Goal: Information Seeking & Learning: Learn about a topic

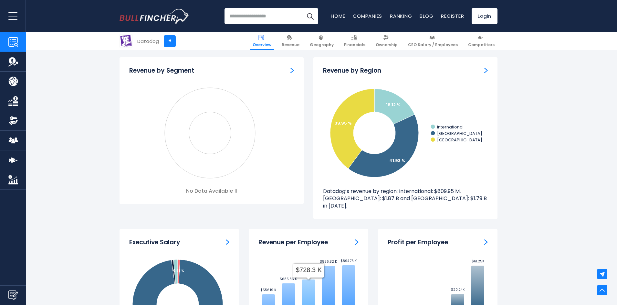
scroll to position [549, 0]
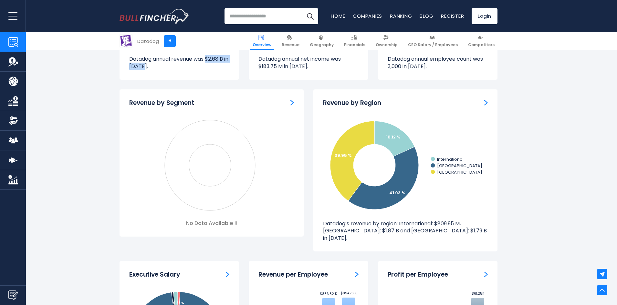
click at [15, 63] on img "Company Revenue" at bounding box center [13, 62] width 10 height 10
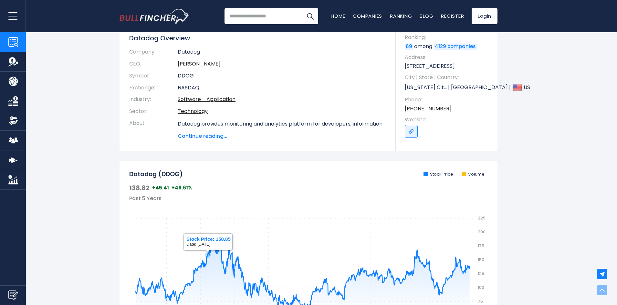
scroll to position [0, 0]
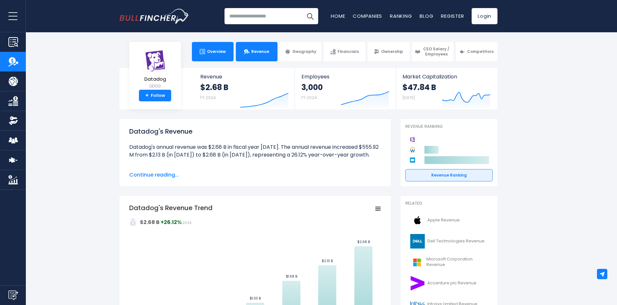
click at [208, 52] on span "Overview" at bounding box center [216, 51] width 19 height 5
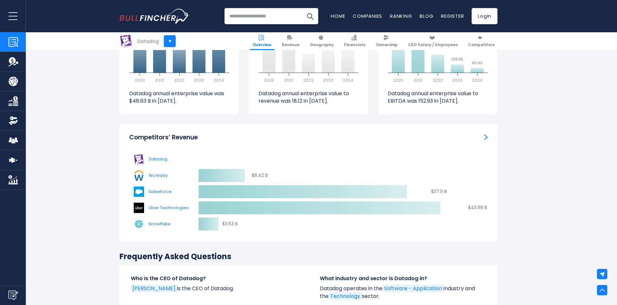
scroll to position [1938, 0]
drag, startPoint x: 197, startPoint y: 129, endPoint x: 291, endPoint y: 137, distance: 94.3
click at [291, 151] on icon "Created with Highcharts 12.1.2 $8.42 B ​ $8.42 B $37.9 B ​ $37.9 B $43.98 B ​ $…" at bounding box center [308, 191] width 358 height 81
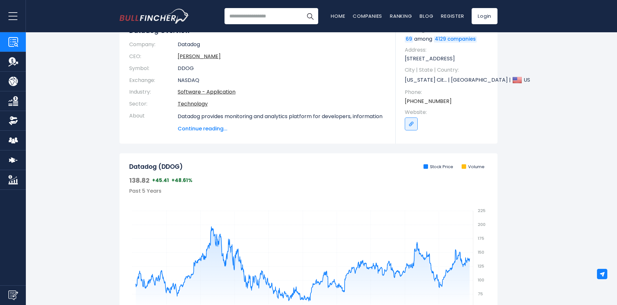
scroll to position [194, 0]
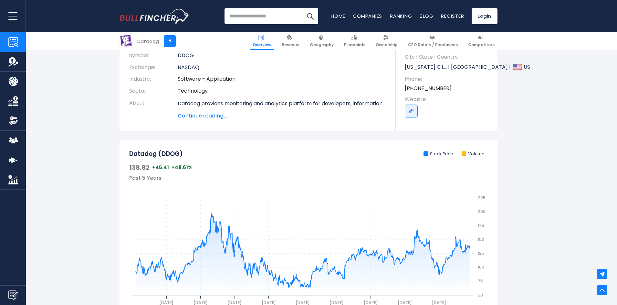
scroll to position [94, 0]
